Goal: Information Seeking & Learning: Learn about a topic

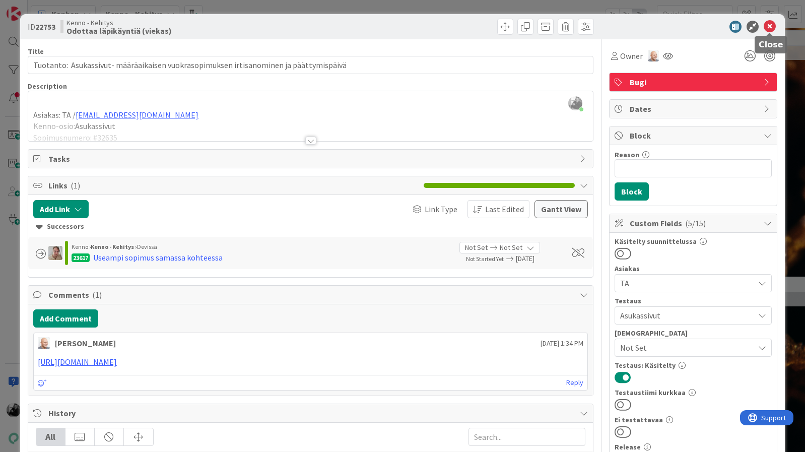
click at [768, 26] on icon at bounding box center [770, 27] width 12 height 12
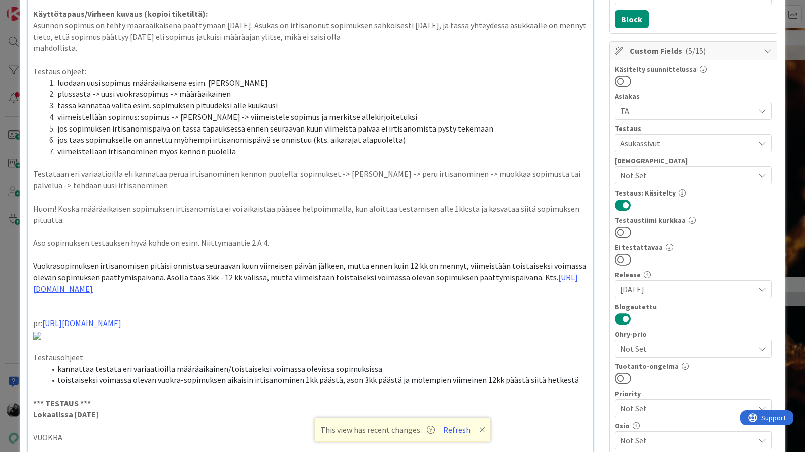
scroll to position [174, 0]
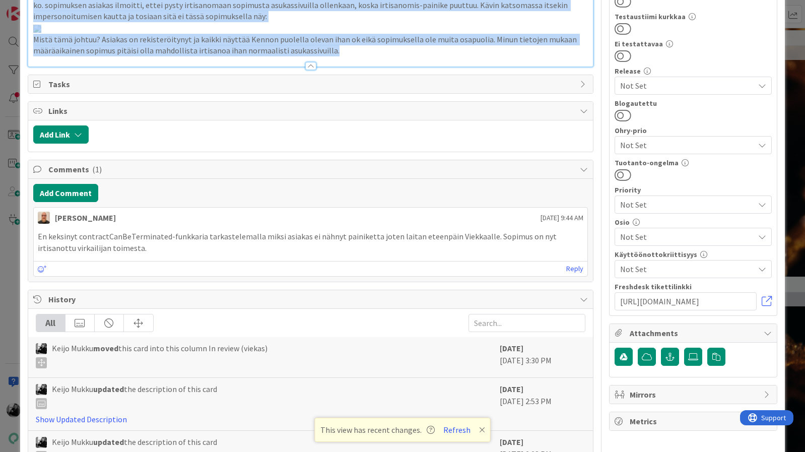
scroll to position [370, 0]
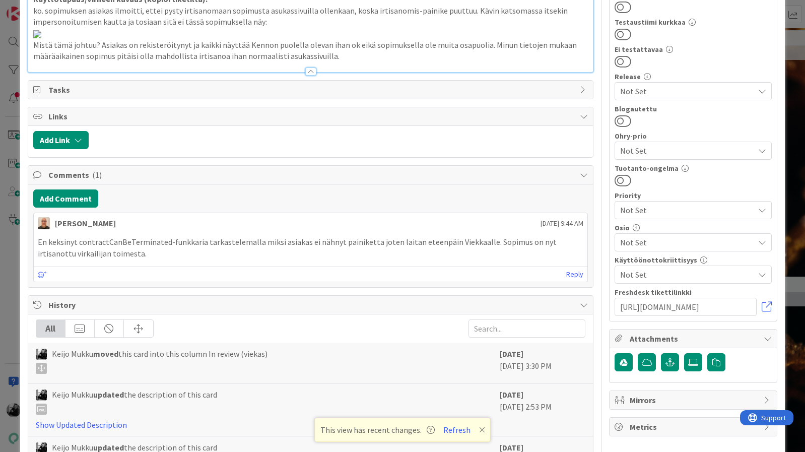
click at [359, 72] on div at bounding box center [310, 66] width 565 height 11
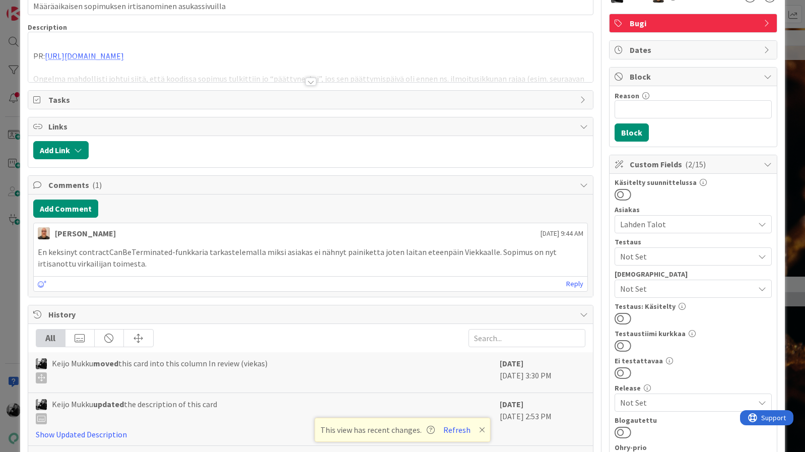
scroll to position [0, 0]
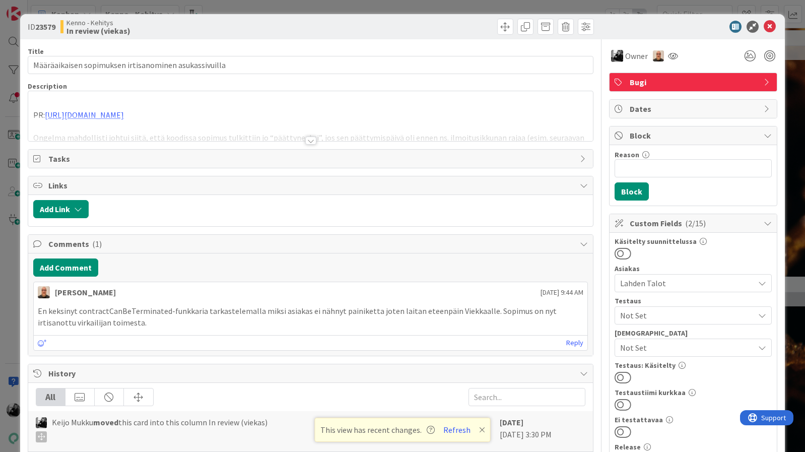
click at [310, 139] on div at bounding box center [310, 141] width 11 height 8
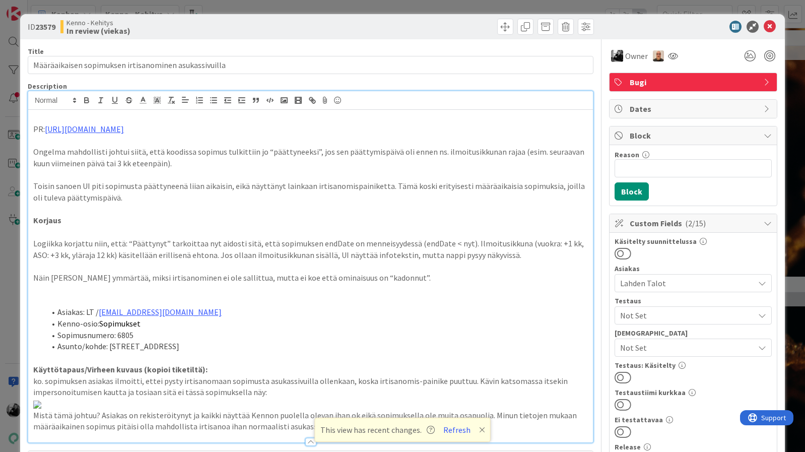
click at [221, 168] on p "Ongelma mahdollisti johtui siitä, että koodissa sopimus tulkittiin jo “päättyne…" at bounding box center [310, 157] width 555 height 23
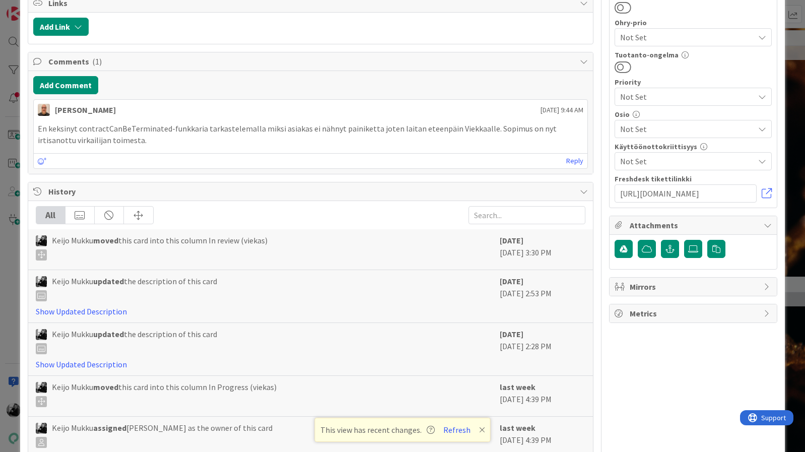
scroll to position [583, 0]
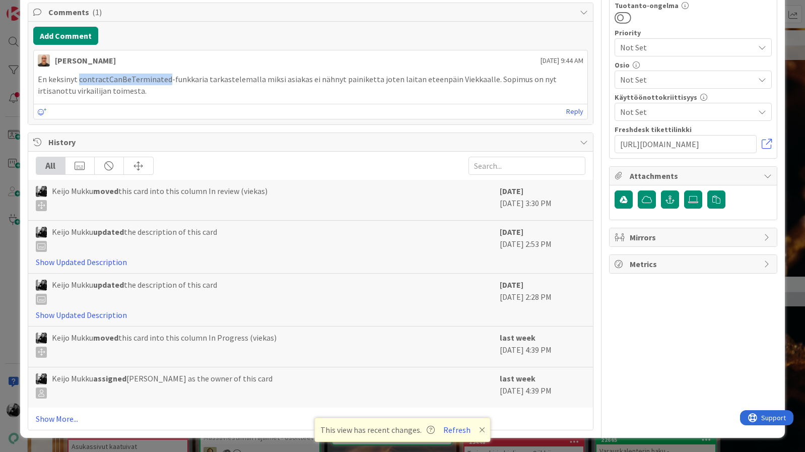
drag, startPoint x: 77, startPoint y: 216, endPoint x: 166, endPoint y: 212, distance: 88.8
click at [166, 96] on p "En keksinyt contractCanBeTerminated-funkkaria tarkastelemalla miksi asiakas ei …" at bounding box center [311, 85] width 546 height 23
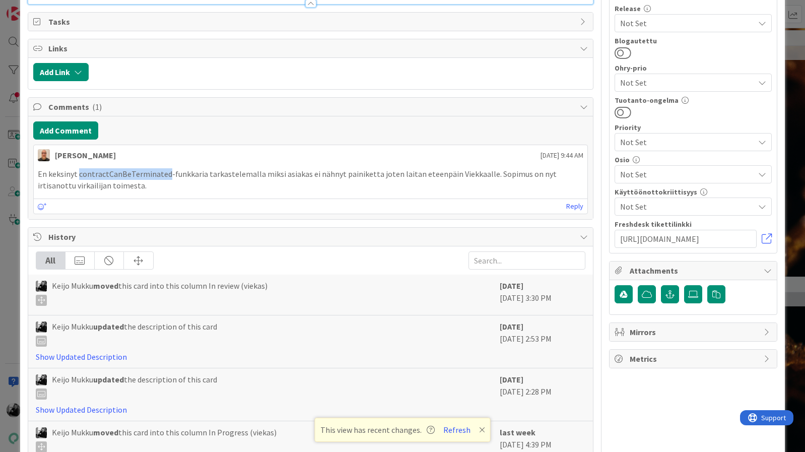
scroll to position [443, 0]
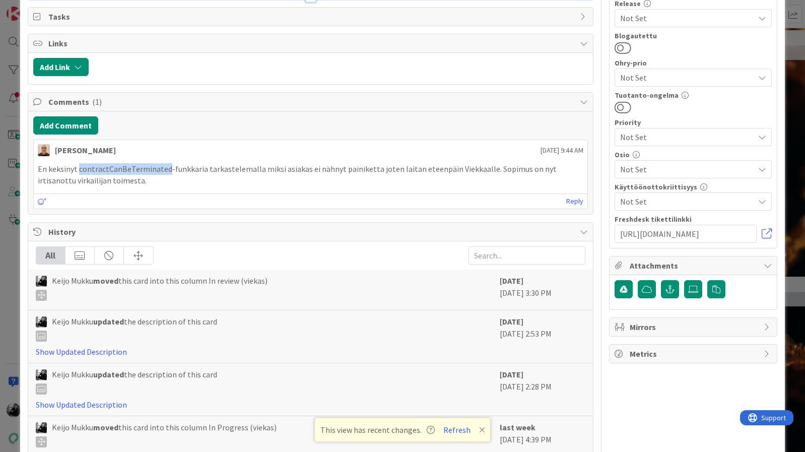
click at [138, 186] on p "En keksinyt contractCanBeTerminated-funkkaria tarkastelemalla miksi asiakas ei …" at bounding box center [311, 174] width 546 height 23
drag, startPoint x: 165, startPoint y: 354, endPoint x: 78, endPoint y: 361, distance: 86.9
click at [78, 186] on p "En keksinyt contractCanBeTerminated-funkkaria tarkastelemalla miksi asiakas ei …" at bounding box center [311, 174] width 546 height 23
click at [103, 186] on p "En keksinyt contractCanBeTerminated-funkkaria tarkastelemalla miksi asiakas ei …" at bounding box center [311, 174] width 546 height 23
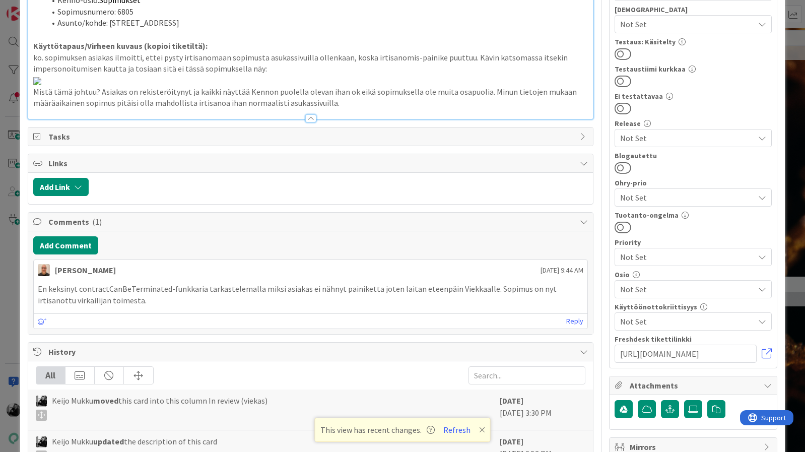
scroll to position [323, 0]
click at [41, 86] on img at bounding box center [37, 82] width 8 height 8
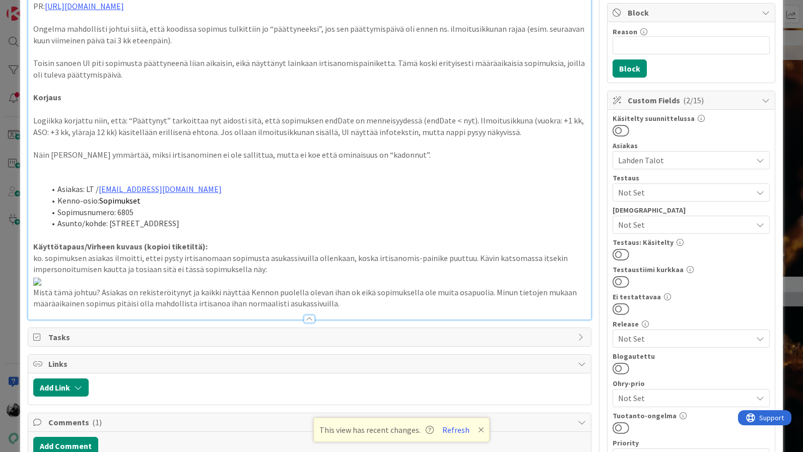
scroll to position [0, 0]
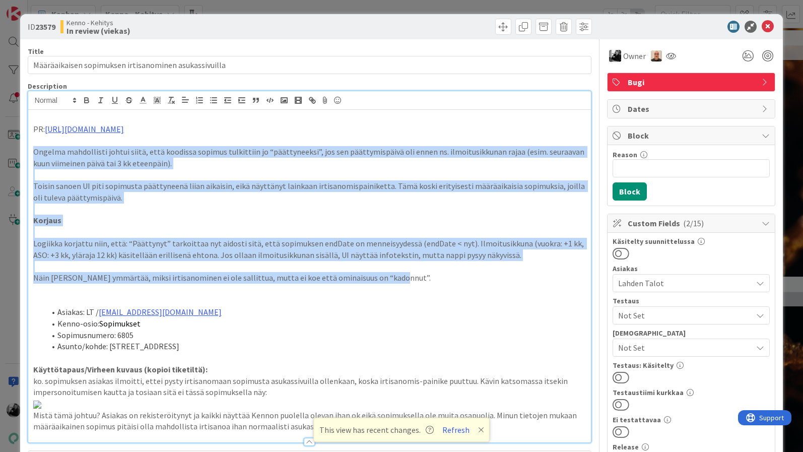
drag, startPoint x: 398, startPoint y: 277, endPoint x: 25, endPoint y: 152, distance: 393.6
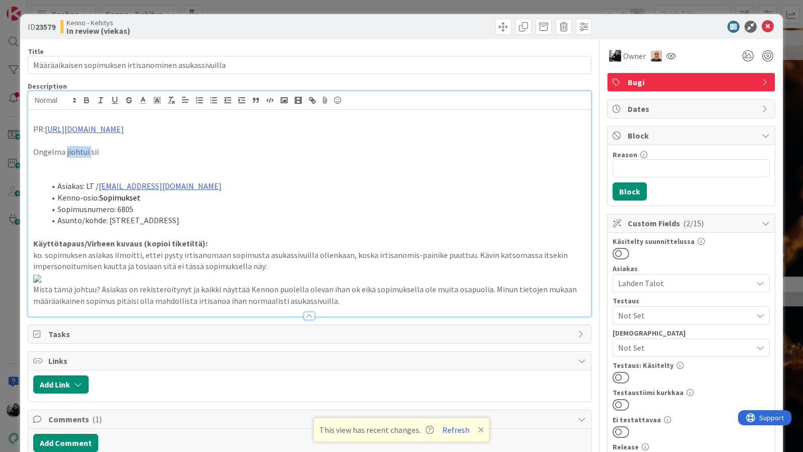
drag, startPoint x: 88, startPoint y: 153, endPoint x: 65, endPoint y: 153, distance: 22.7
click at [65, 153] on p "Ongelma jiohtui sii" at bounding box center [309, 152] width 553 height 12
click at [177, 155] on p "Ongelma johtui siitä, että sii" at bounding box center [309, 152] width 553 height 12
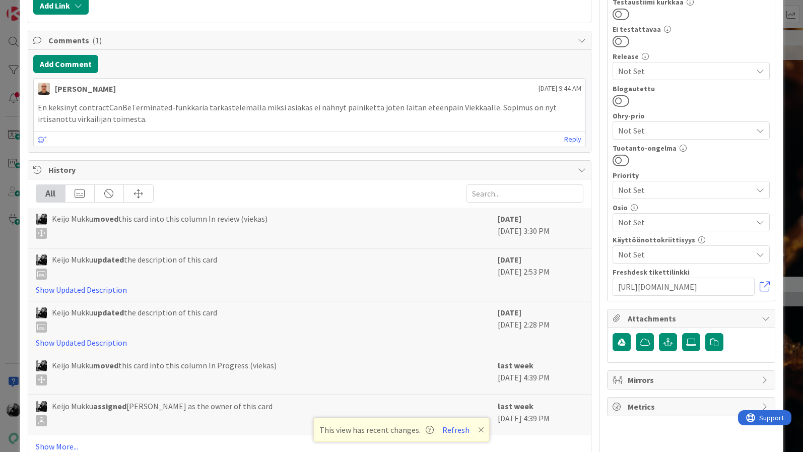
scroll to position [392, 0]
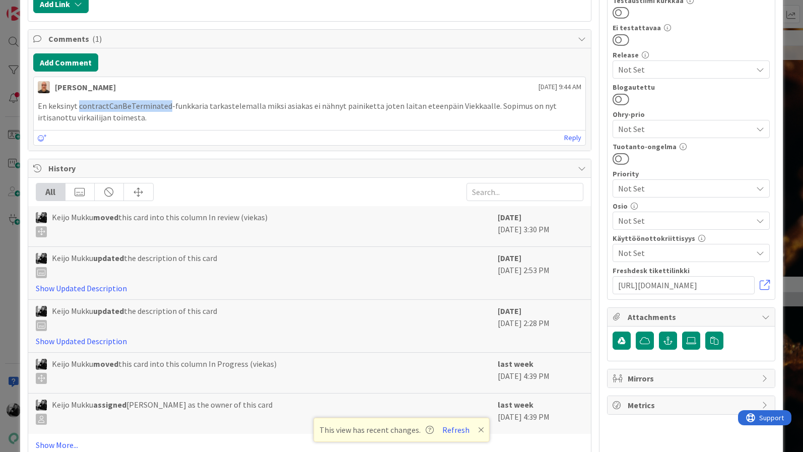
copy p "contractCanBeTerminated"
drag, startPoint x: 79, startPoint y: 292, endPoint x: 166, endPoint y: 292, distance: 86.6
click at [166, 123] on p "En keksinyt contractCanBeTerminated-funkkaria tarkastelemalla miksi asiakas ei …" at bounding box center [310, 111] width 544 height 23
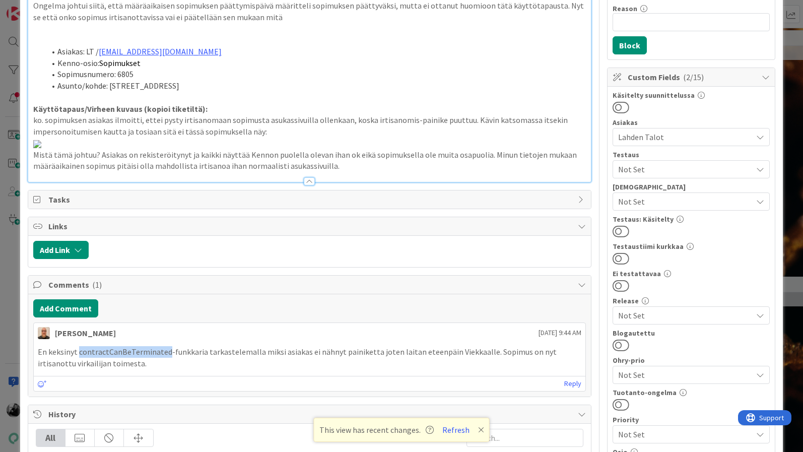
scroll to position [0, 0]
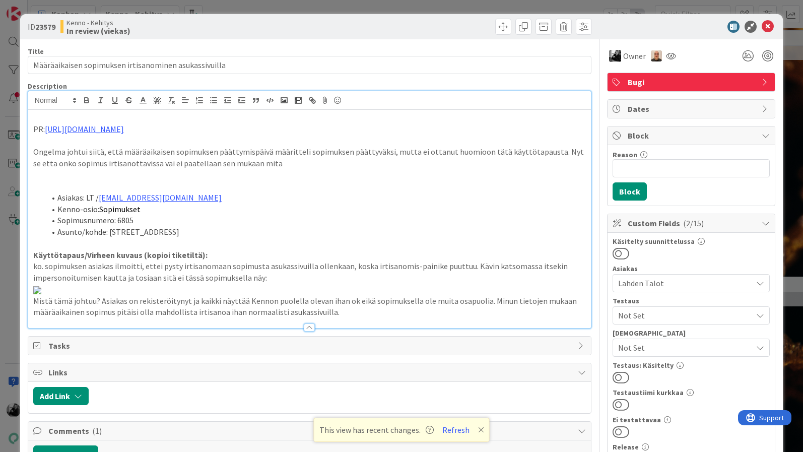
click at [308, 161] on p "Ongelma johtui siitä, että määräaikaisen sopimuksen päättymispäivä määritteli s…" at bounding box center [309, 157] width 553 height 23
click at [766, 25] on icon at bounding box center [768, 27] width 12 height 12
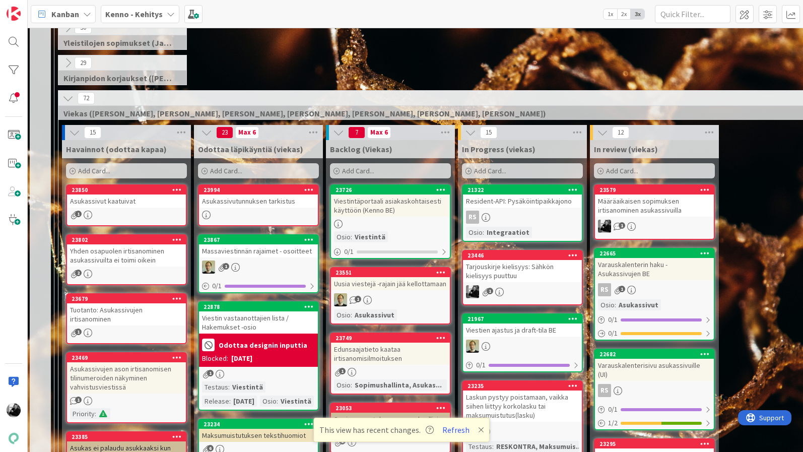
click at [648, 208] on div "Määräaikaisen sopimuksen irtisanominen asukassivuilla" at bounding box center [654, 205] width 119 height 22
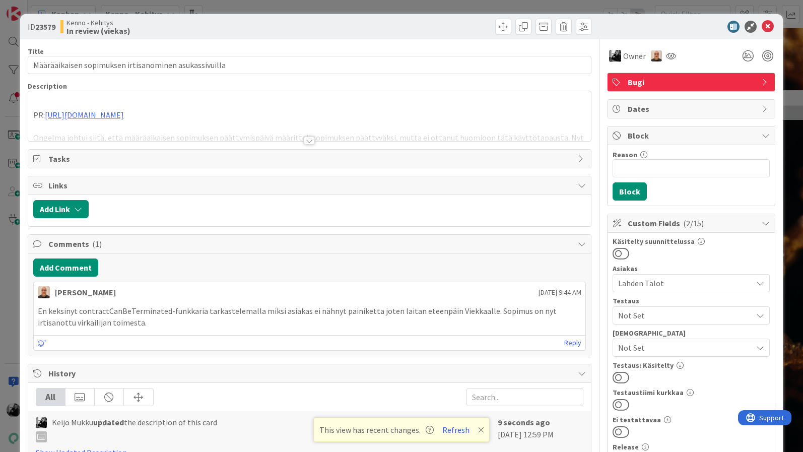
click at [306, 142] on div at bounding box center [309, 141] width 11 height 8
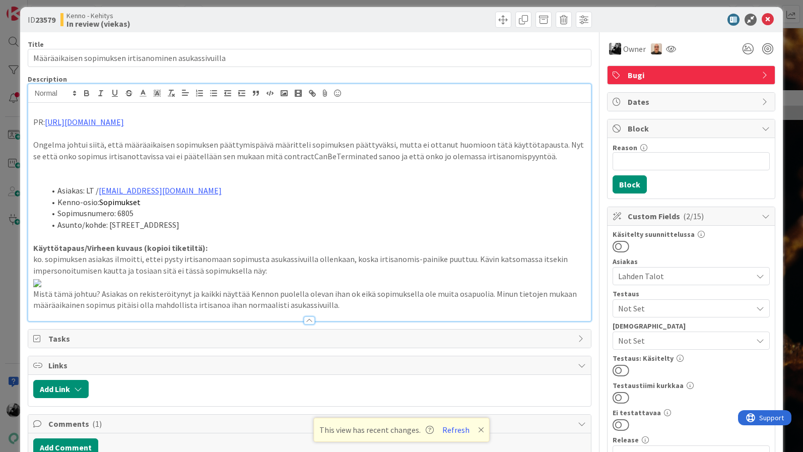
scroll to position [10, 0]
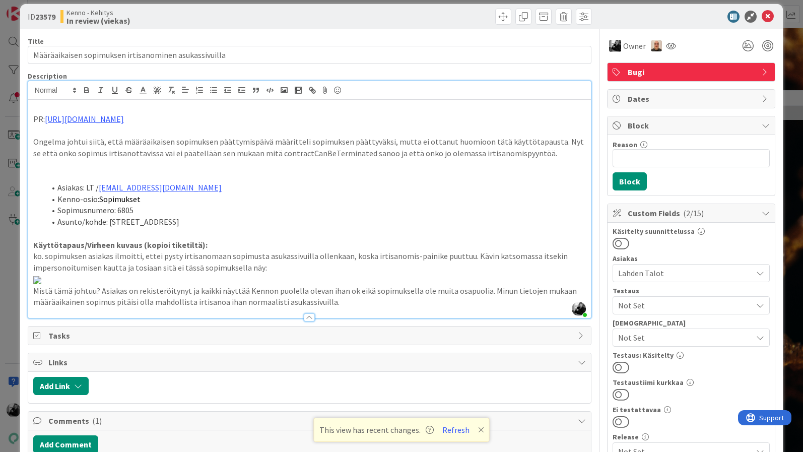
click at [770, 20] on icon at bounding box center [768, 17] width 12 height 12
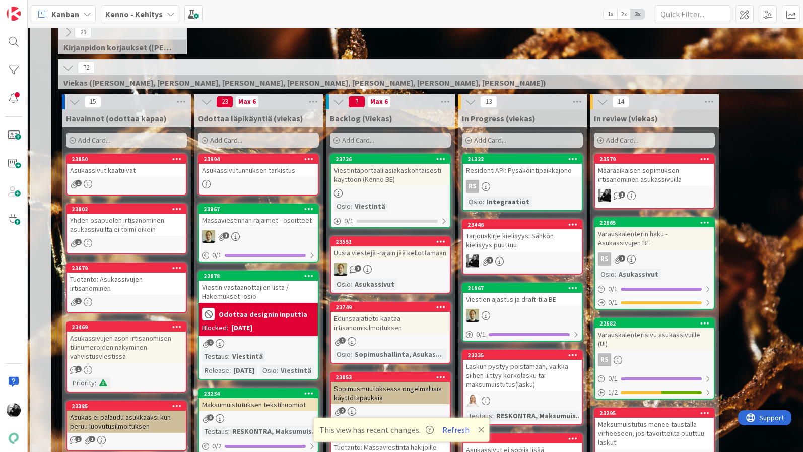
scroll to position [223, 2]
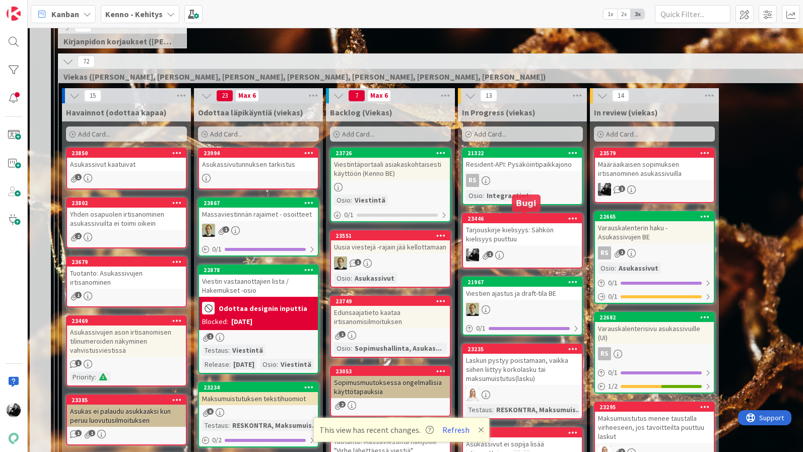
click at [529, 234] on div "Tarjouskirje kielisyys: Sähkön kielisyys puuttuu" at bounding box center [522, 234] width 119 height 22
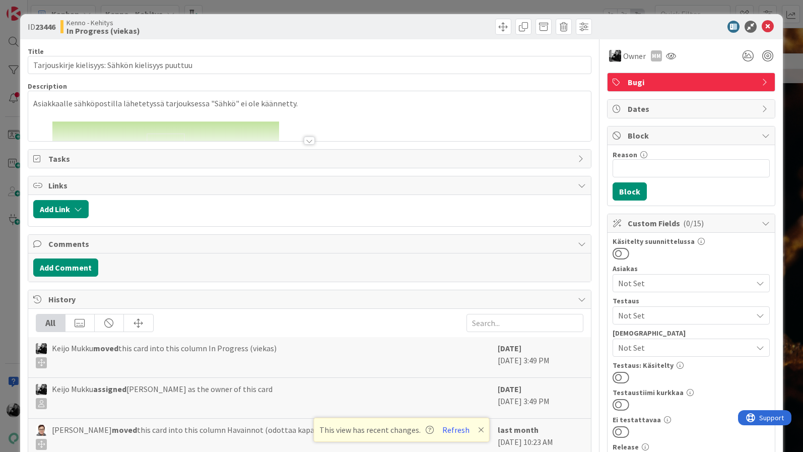
click at [308, 142] on div at bounding box center [309, 141] width 11 height 8
